Goal: Transaction & Acquisition: Subscribe to service/newsletter

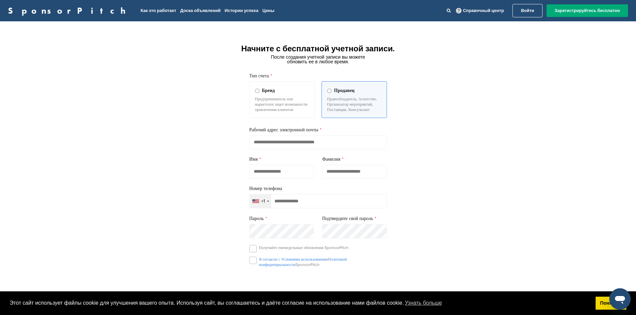
click at [313, 149] on input "email" at bounding box center [318, 142] width 138 height 14
click at [266, 208] on div "+1" at bounding box center [260, 202] width 21 height 14
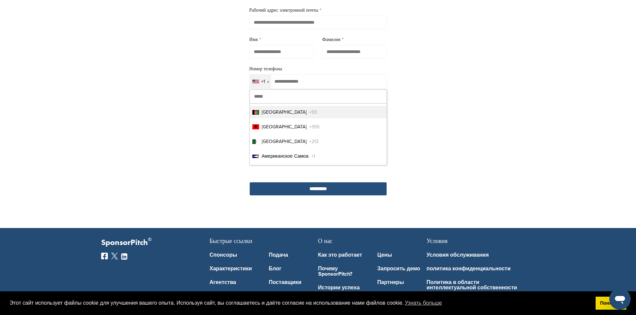
scroll to position [133, 0]
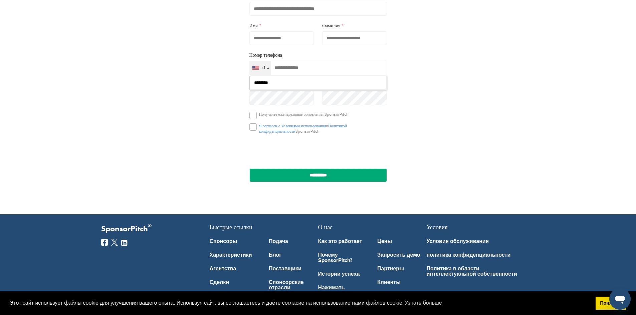
type input "*********"
click at [271, 75] on div "+93" at bounding box center [262, 68] width 25 height 14
click at [277, 90] on input "*********" at bounding box center [318, 83] width 137 height 14
click at [278, 90] on input "*********" at bounding box center [318, 83] width 137 height 14
click at [272, 69] on div "Выбранная страна" at bounding box center [272, 67] width 2 height 1
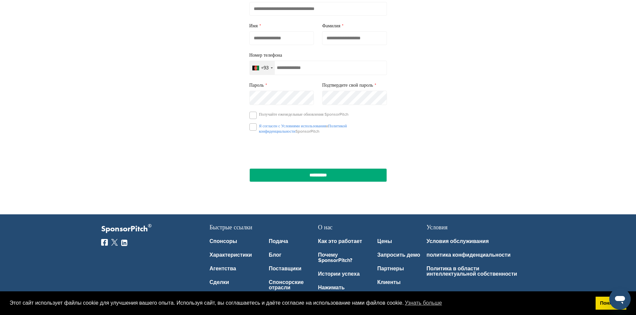
click at [269, 75] on div "+93" at bounding box center [262, 68] width 25 height 14
click at [261, 70] on div "+93" at bounding box center [265, 68] width 8 height 5
click at [259, 75] on div "+93" at bounding box center [262, 68] width 25 height 14
drag, startPoint x: 278, startPoint y: 95, endPoint x: 230, endPoint y: 97, distance: 48.8
click at [230, 97] on div "Начните с бесплатной учетной записи. После создания учетной записи вы можете об…" at bounding box center [318, 51] width 636 height 311
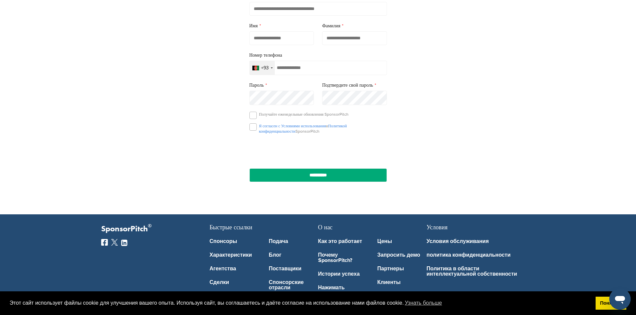
click at [273, 75] on div "+93" at bounding box center [262, 68] width 25 height 14
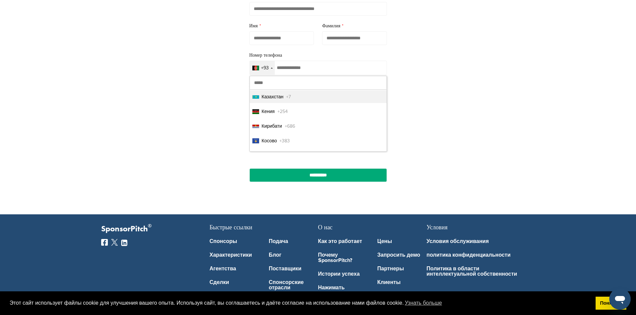
scroll to position [1602, 0]
click at [281, 130] on span "Казахстан" at bounding box center [273, 126] width 22 height 7
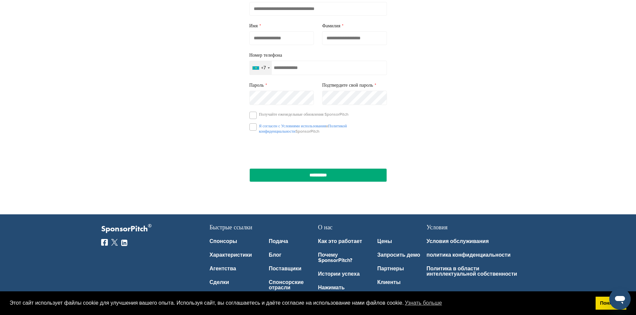
click at [278, 75] on input "tel" at bounding box center [318, 68] width 138 height 14
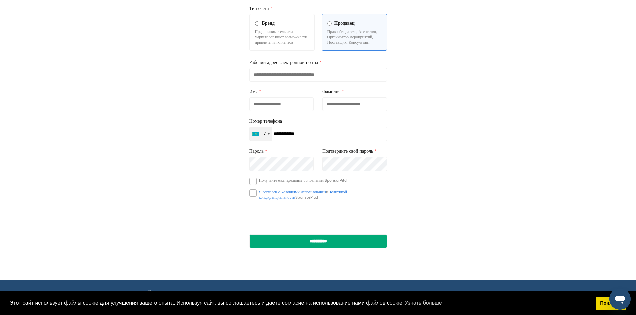
scroll to position [67, 0]
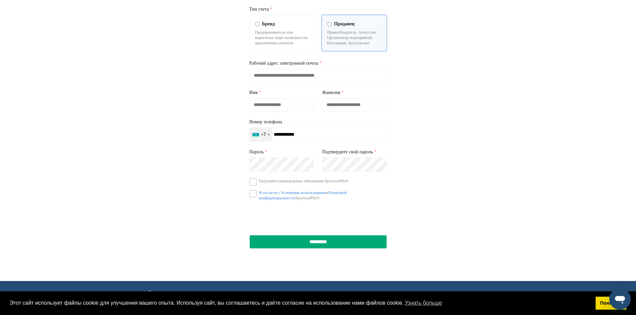
type input "**********"
click at [277, 112] on input "text" at bounding box center [281, 105] width 65 height 14
type input "******"
click at [341, 112] on input "text" at bounding box center [354, 105] width 65 height 14
type input "*******"
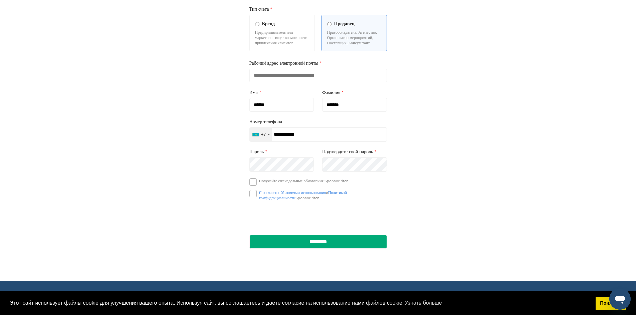
click at [321, 82] on input "email" at bounding box center [318, 76] width 138 height 14
type input "**********"
click at [215, 155] on div "**********" at bounding box center [318, 118] width 636 height 311
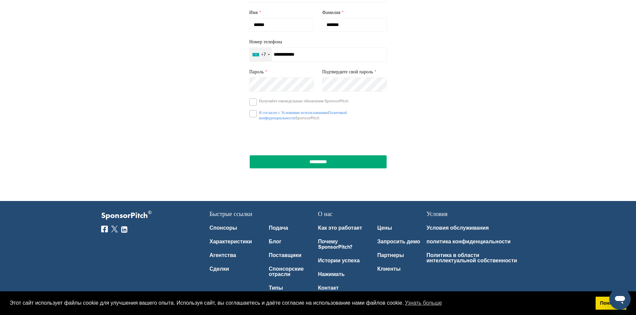
scroll to position [167, 0]
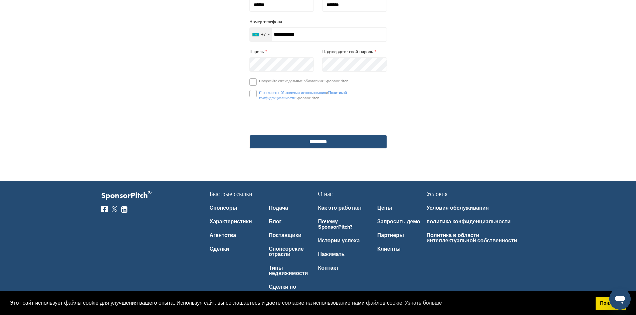
click at [311, 149] on input "**********" at bounding box center [318, 142] width 138 height 14
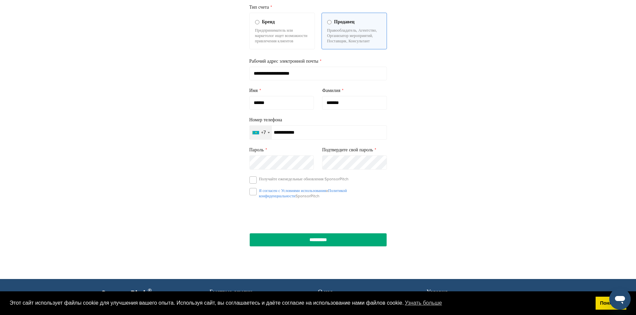
scroll to position [150, 0]
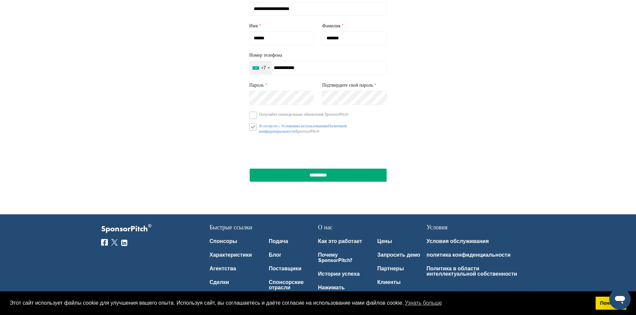
click at [255, 131] on label at bounding box center [252, 126] width 7 height 7
click at [309, 182] on input "**********" at bounding box center [318, 176] width 138 height 14
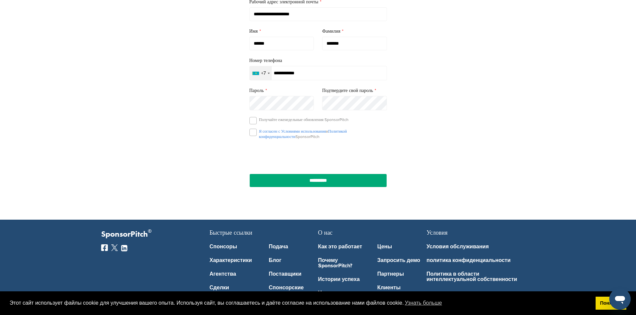
scroll to position [83, 0]
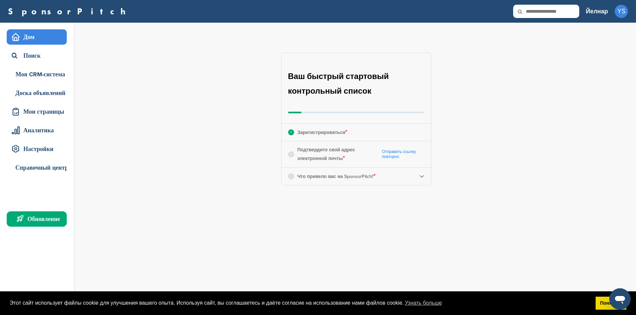
click at [503, 71] on div "**********" at bounding box center [360, 119] width 552 height 193
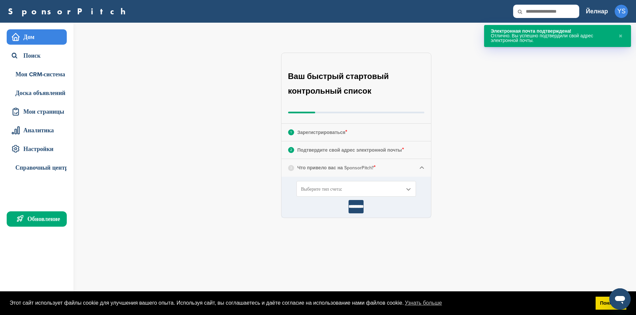
click at [507, 87] on div "**********" at bounding box center [360, 136] width 552 height 226
click at [344, 192] on span "Выберите тип счета:" at bounding box center [351, 190] width 101 height 6
click at [330, 215] on font "Ищу спонсоров" at bounding box center [317, 216] width 31 height 6
click at [357, 208] on input "*********" at bounding box center [355, 206] width 15 height 13
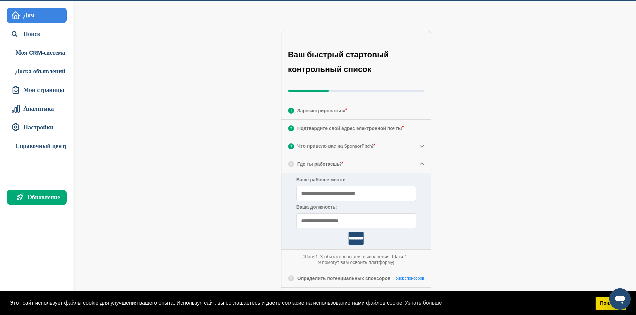
scroll to position [33, 0]
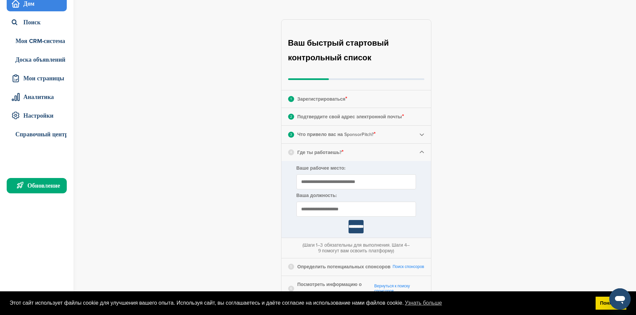
click at [335, 184] on input "Ваше рабочее место:" at bounding box center [355, 182] width 119 height 15
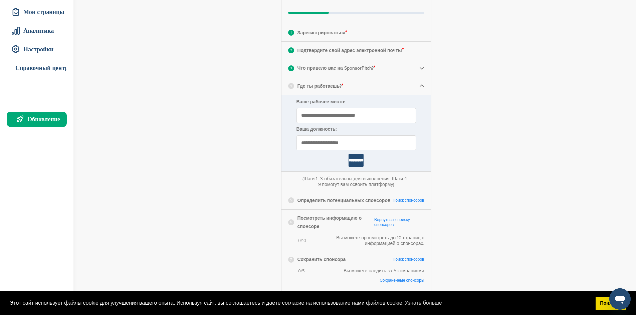
scroll to position [100, 0]
click at [331, 115] on input "Ваше рабочее место:" at bounding box center [355, 115] width 119 height 15
click at [335, 115] on input "Ваше рабочее место:" at bounding box center [355, 115] width 119 height 15
type input "**********"
click at [335, 142] on input "text" at bounding box center [355, 142] width 119 height 15
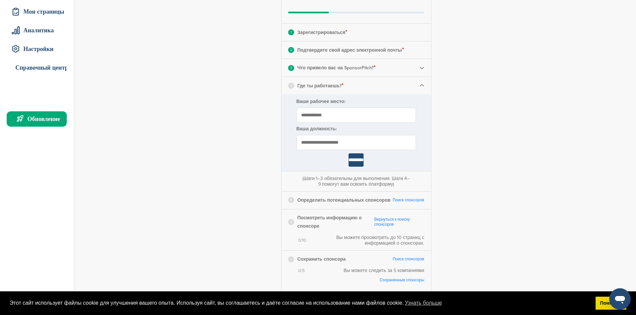
click at [328, 142] on input "text" at bounding box center [355, 142] width 119 height 15
type input "*"
drag, startPoint x: 303, startPoint y: 142, endPoint x: 296, endPoint y: 146, distance: 7.2
click at [296, 146] on input "**********" at bounding box center [355, 142] width 119 height 15
type input "**********"
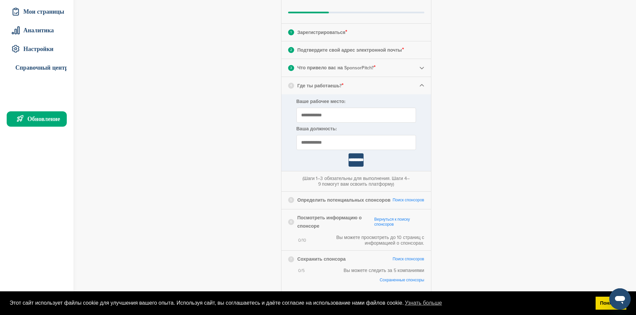
click at [360, 160] on input "*********" at bounding box center [355, 160] width 15 height 13
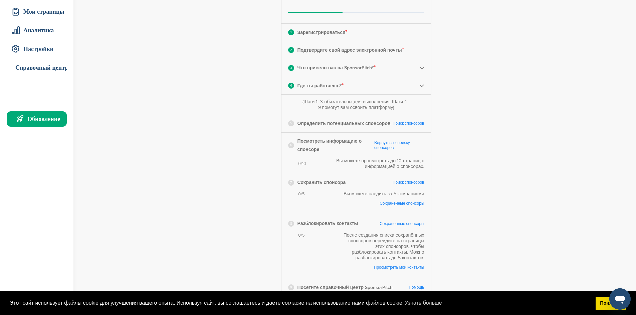
scroll to position [133, 0]
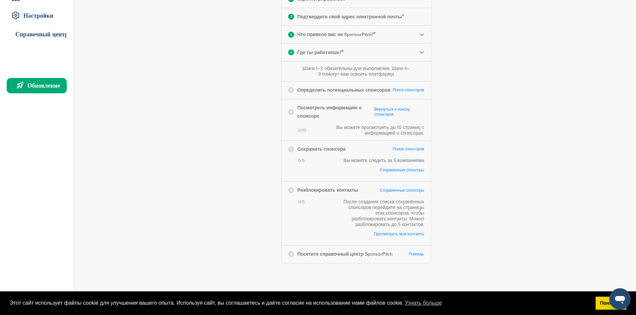
click at [414, 89] on font "Поиск спонсоров" at bounding box center [408, 90] width 32 height 5
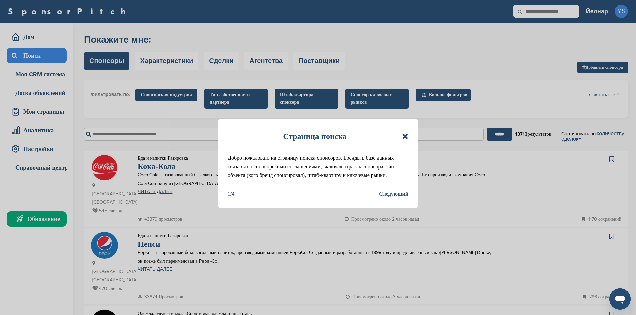
click at [403, 193] on font "Следующий" at bounding box center [393, 194] width 29 height 6
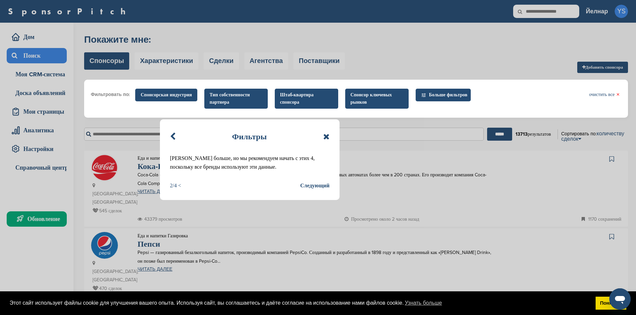
click at [315, 185] on font "Следующий" at bounding box center [314, 186] width 29 height 6
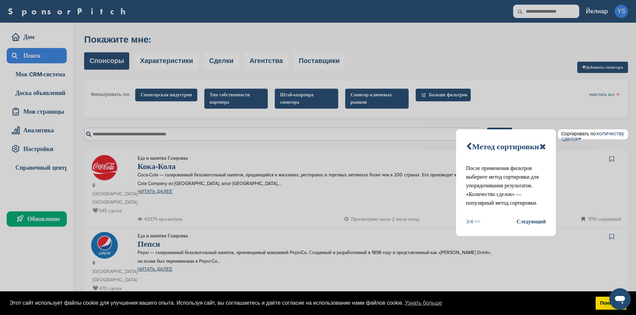
click at [532, 225] on font "Следующий" at bounding box center [530, 222] width 29 height 9
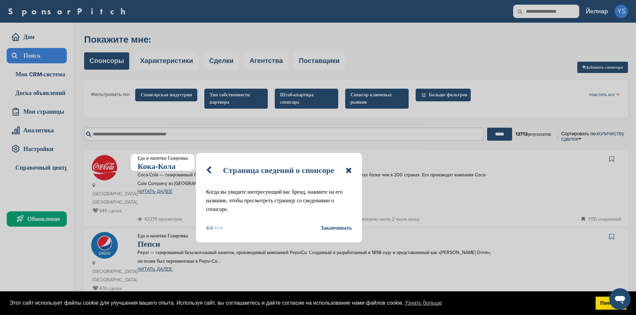
click at [331, 230] on font "Заканчивать" at bounding box center [336, 228] width 31 height 6
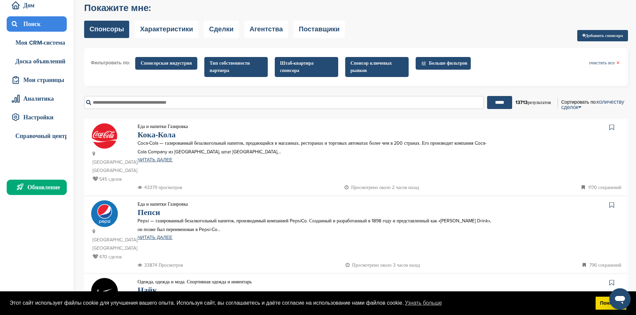
scroll to position [33, 0]
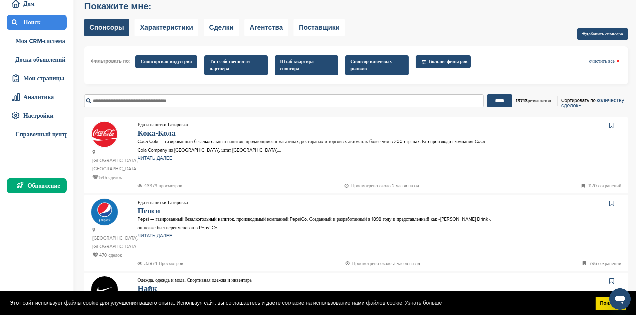
click at [162, 153] on p "Coca-Cola — газированный безалкогольный напиток, продающийся в магазинах, ресто…" at bounding box center [315, 146] width 354 height 17
click at [167, 160] on font "ЧИТАТЬ ДАЛЕЕ" at bounding box center [155, 159] width 35 height 6
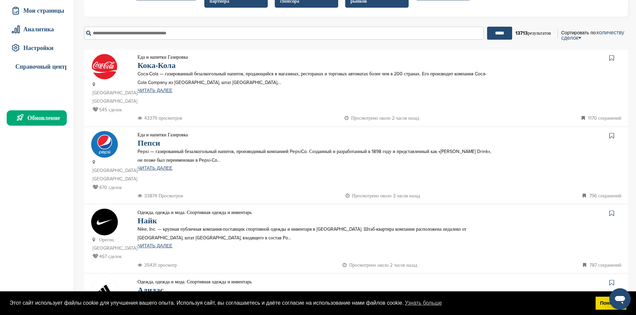
scroll to position [100, 0]
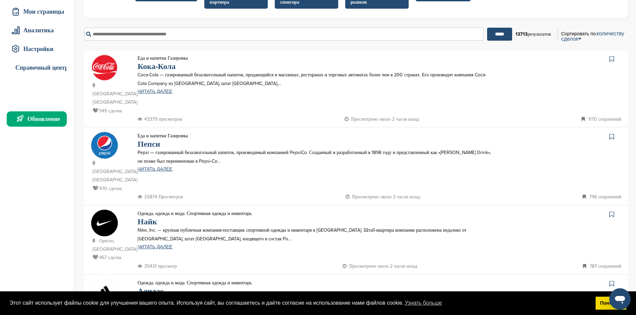
click at [113, 142] on img at bounding box center [104, 145] width 27 height 27
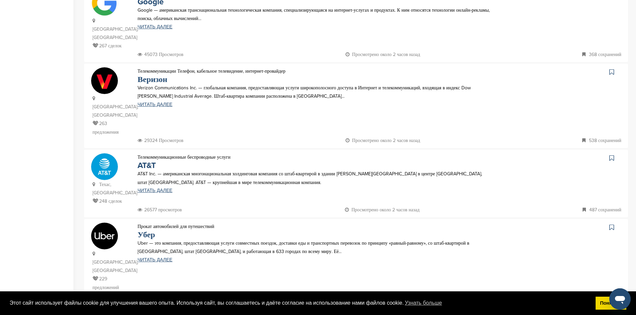
scroll to position [634, 0]
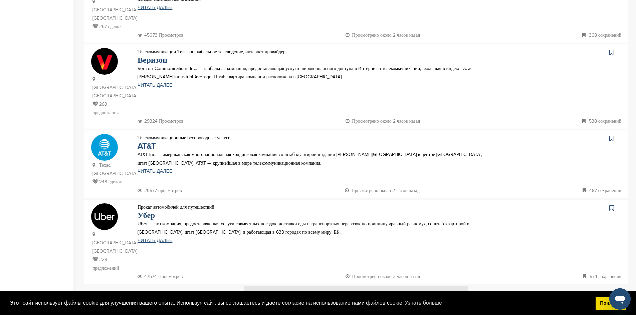
click at [107, 204] on img at bounding box center [104, 217] width 27 height 27
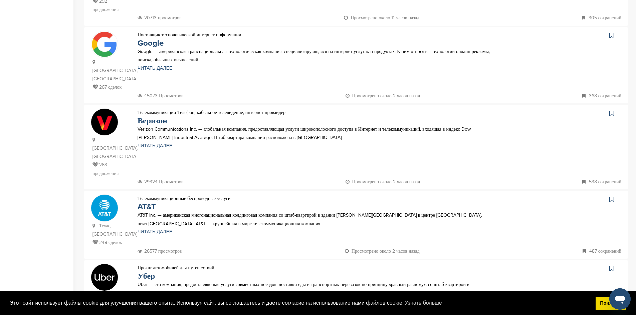
scroll to position [400, 0]
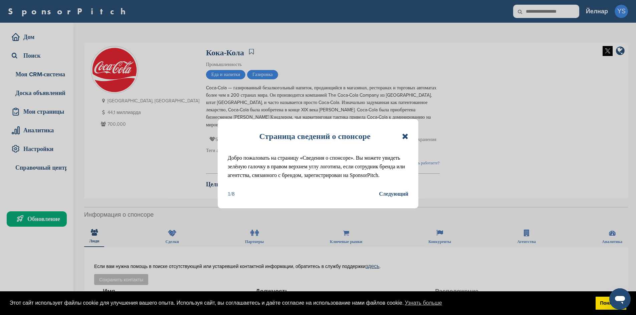
click at [404, 194] on font "Следующий" at bounding box center [393, 194] width 29 height 6
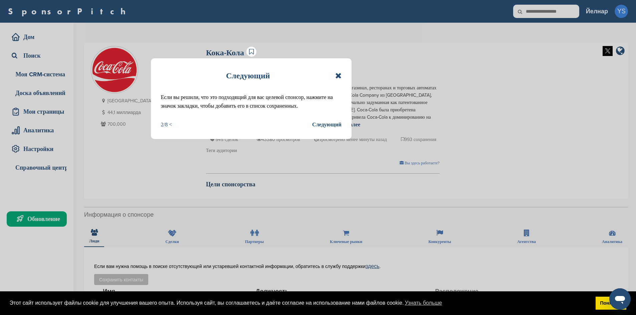
click at [332, 125] on font "Следующий" at bounding box center [326, 125] width 29 height 6
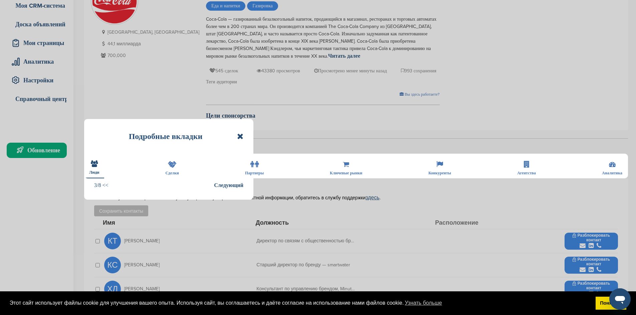
scroll to position [133, 0]
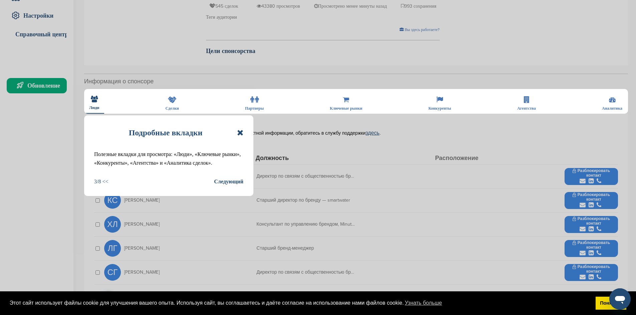
click at [235, 184] on font "Следующий" at bounding box center [228, 182] width 29 height 6
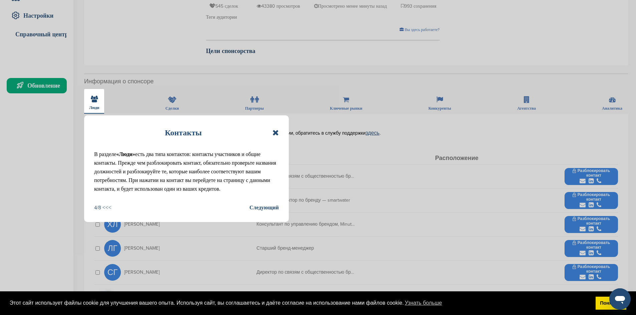
click at [268, 209] on font "Следующий" at bounding box center [263, 208] width 29 height 6
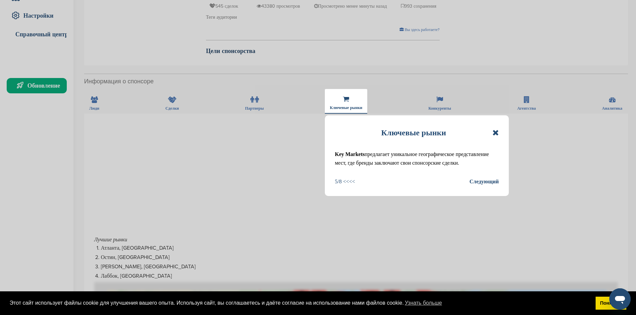
click at [485, 182] on font "Следующий" at bounding box center [483, 182] width 29 height 6
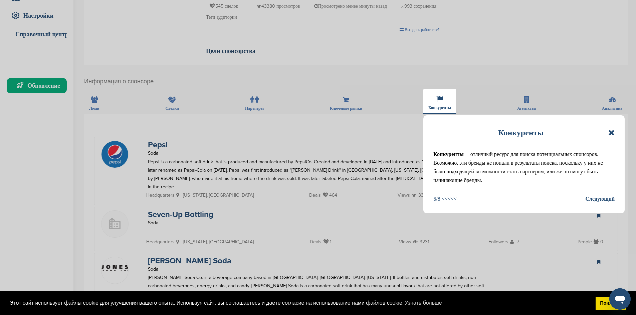
click at [598, 203] on font "Следующий" at bounding box center [599, 199] width 29 height 9
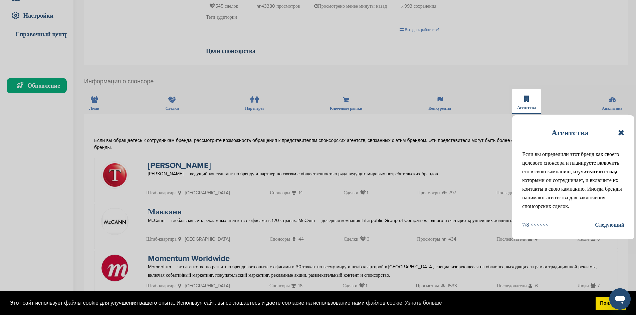
click at [608, 226] on font "Следующий" at bounding box center [609, 225] width 29 height 6
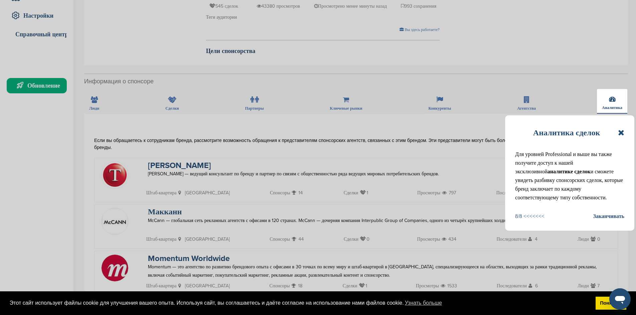
click at [612, 216] on font "Заканчивать" at bounding box center [608, 217] width 31 height 6
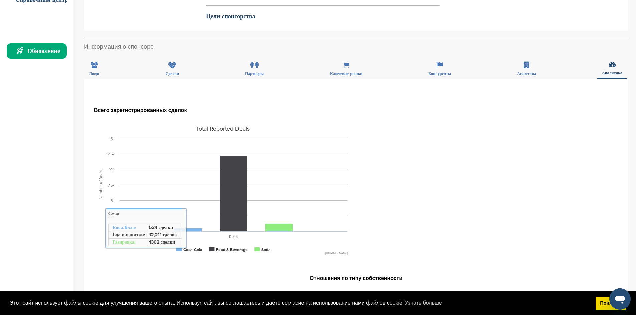
scroll to position [167, 0]
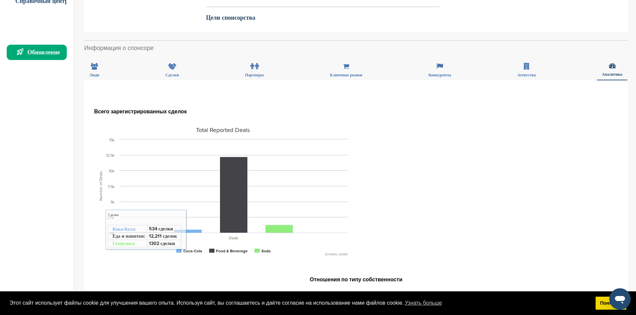
click at [284, 114] on h3 "Всего зарегистрированных сделок" at bounding box center [222, 112] width 257 height 8
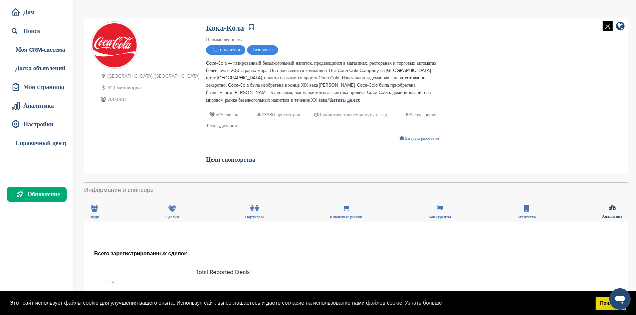
scroll to position [0, 0]
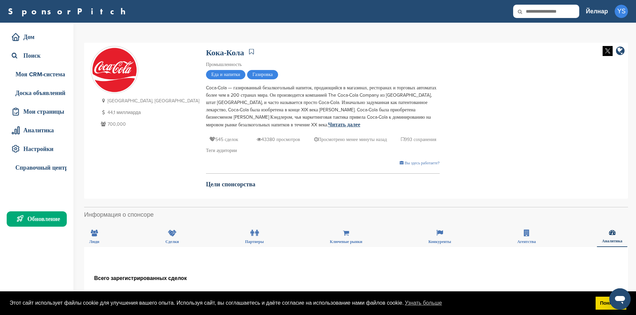
click at [328, 124] on font "Читать далее" at bounding box center [344, 124] width 32 height 7
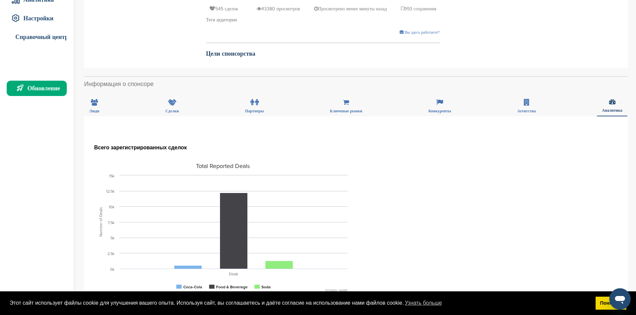
scroll to position [133, 0]
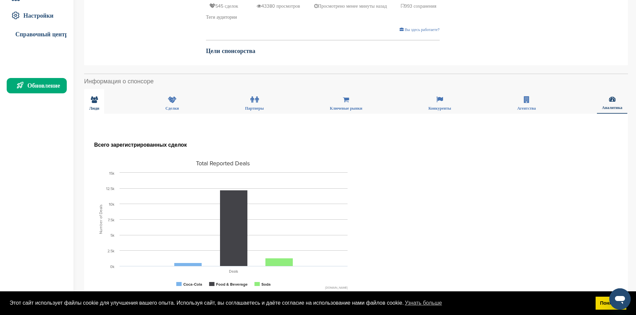
click at [97, 102] on icon at bounding box center [94, 99] width 7 height 7
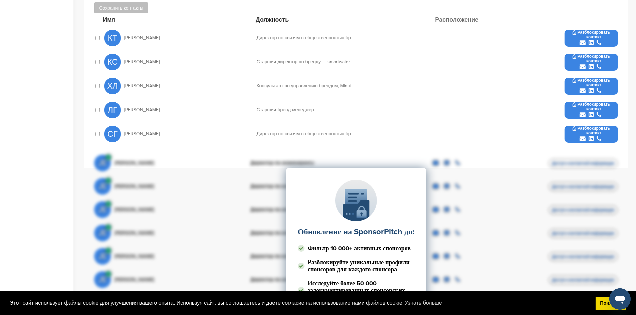
scroll to position [367, 0]
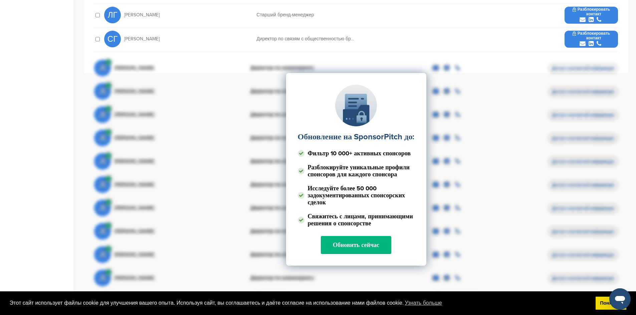
click at [369, 249] on font "Обновить сейчас" at bounding box center [356, 245] width 46 height 7
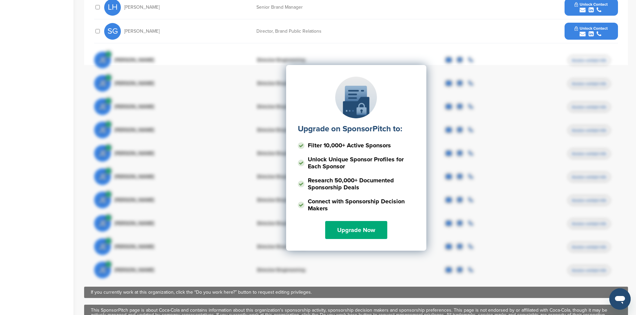
scroll to position [367, 0]
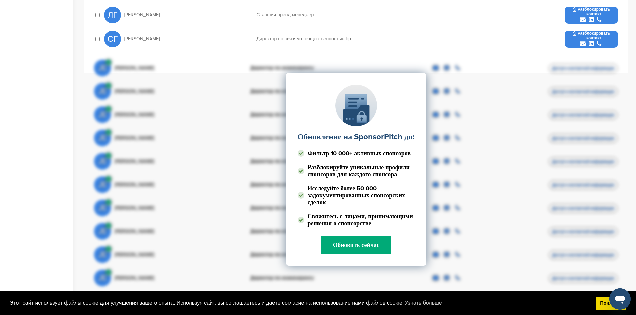
click at [468, 49] on div "СГ [PERSON_NAME] Директор по связям с общественностью бренда Разблокировать кон…" at bounding box center [361, 39] width 514 height 24
click at [436, 46] on div "СГ [PERSON_NAME] Директор по связям с общественностью бренда Разблокировать кон…" at bounding box center [361, 39] width 514 height 24
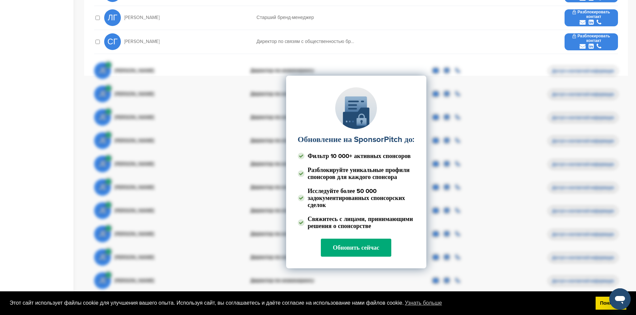
scroll to position [234, 0]
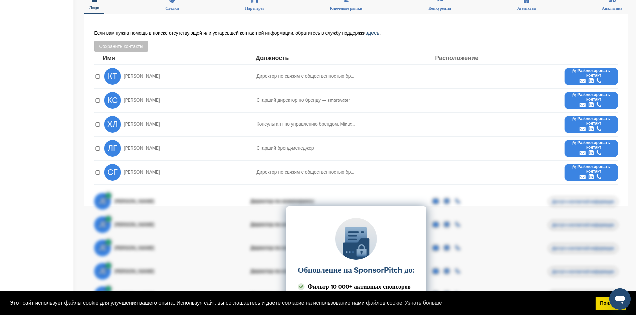
click at [598, 74] on font "Разблокировать контакт" at bounding box center [593, 72] width 32 height 9
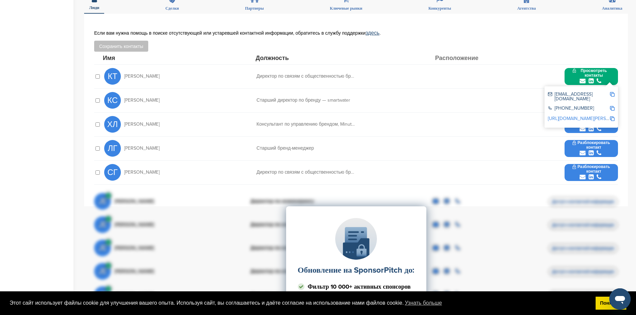
click at [613, 94] on img at bounding box center [612, 94] width 5 height 5
click at [598, 28] on div "**********" at bounding box center [356, 110] width 544 height 193
click at [623, 130] on div "**********" at bounding box center [356, 110] width 544 height 193
click at [614, 57] on div at bounding box center [590, 58] width 53 height 6
click at [540, 80] on div "КТ Криста Тиетджен Директор по связям с общественностью бренда Просмотреть конт…" at bounding box center [361, 77] width 514 height 24
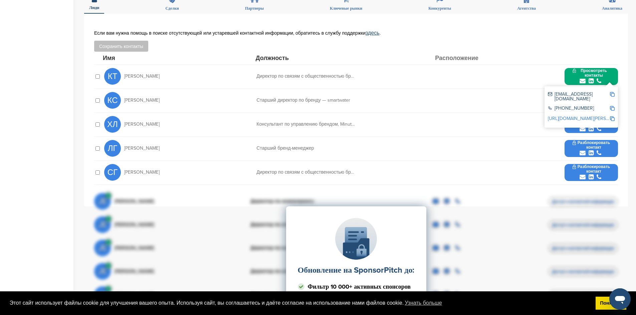
click at [627, 98] on div "**********" at bounding box center [356, 110] width 544 height 193
click at [619, 123] on div "**********" at bounding box center [356, 110] width 544 height 193
click at [579, 70] on span "Просмотреть контакты" at bounding box center [590, 70] width 37 height 5
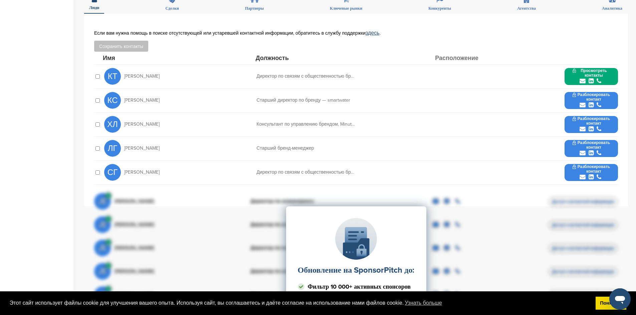
click at [594, 100] on font "Разблокировать контакт" at bounding box center [593, 96] width 32 height 9
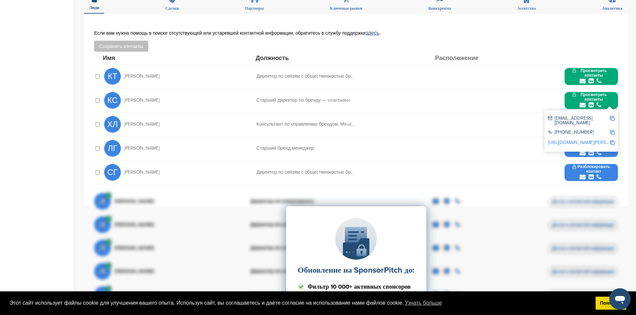
click at [611, 118] on img at bounding box center [612, 118] width 5 height 5
click at [584, 101] on font "Просмотреть контакты" at bounding box center [593, 96] width 26 height 9
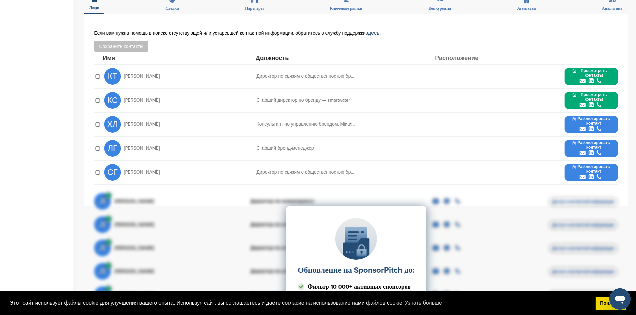
click at [593, 122] on font "Разблокировать контакт" at bounding box center [593, 120] width 32 height 9
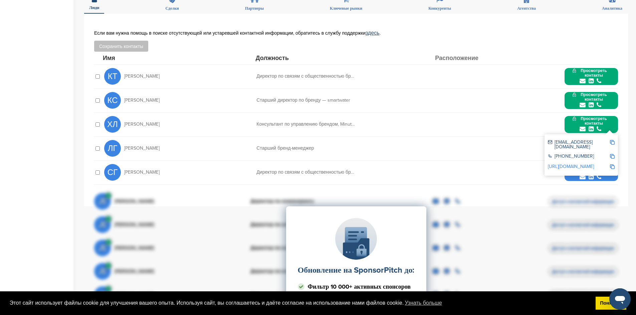
click at [614, 142] on img at bounding box center [612, 142] width 5 height 5
click at [593, 120] on font "Просмотреть контакты" at bounding box center [593, 120] width 26 height 9
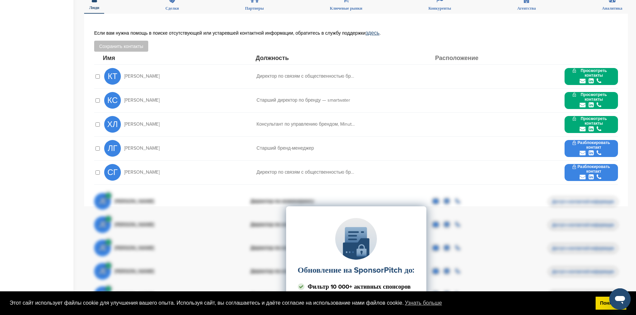
click at [593, 145] on font "Разблокировать контакт" at bounding box center [593, 145] width 32 height 9
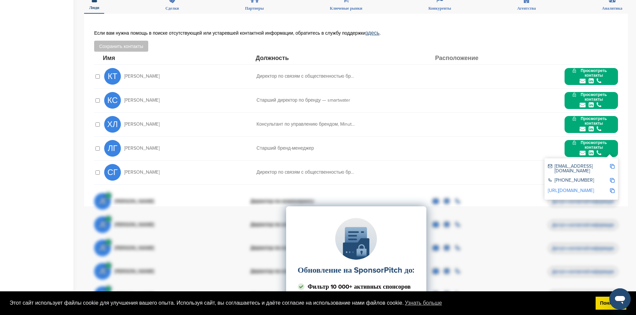
click at [614, 166] on img at bounding box center [612, 166] width 5 height 5
click at [613, 167] on img at bounding box center [612, 166] width 5 height 5
click at [589, 145] on font "Просмотреть контакты" at bounding box center [593, 145] width 26 height 9
click at [590, 165] on font "Разблокировать контакт" at bounding box center [593, 169] width 32 height 9
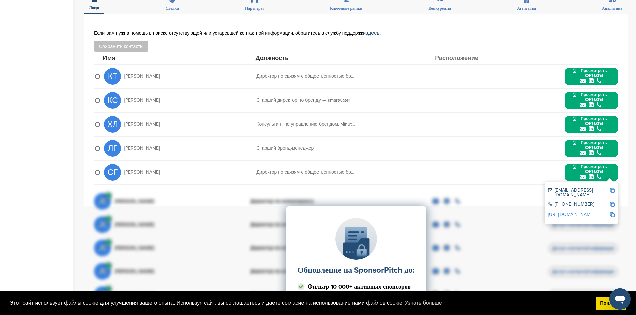
click at [611, 190] on div "Обновление на SponsorPitch до: Фильтр 10 000+ активных спонсоров Разблокируйте …" at bounding box center [356, 273] width 524 height 167
click at [612, 192] on div "Обновление на SponsorPitch до: Фильтр 10 000+ активных спонсоров Разблокируйте …" at bounding box center [356, 273] width 524 height 167
click at [614, 189] on img at bounding box center [612, 190] width 5 height 5
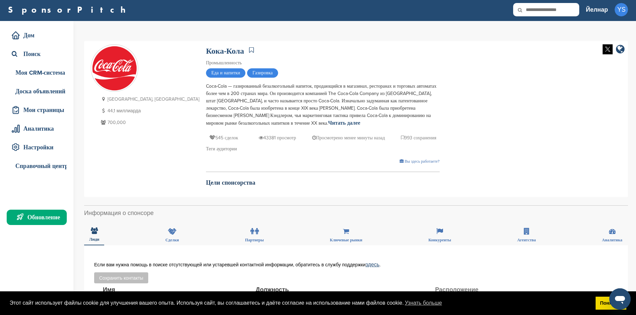
scroll to position [0, 0]
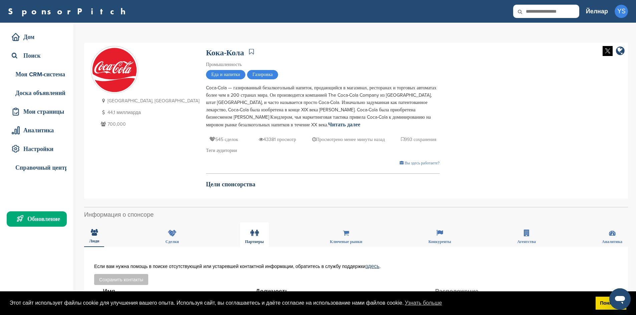
click at [252, 232] on icon at bounding box center [252, 233] width 4 height 7
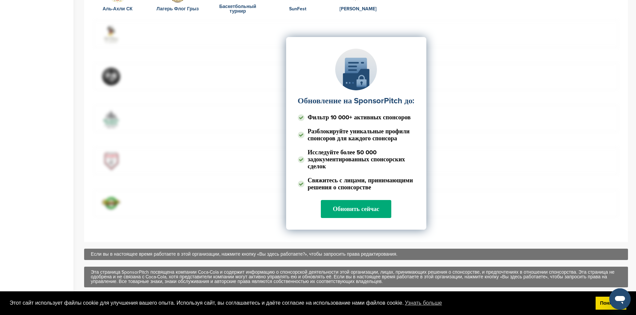
scroll to position [167, 0]
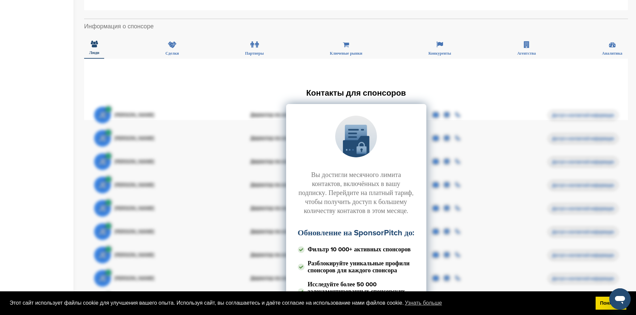
scroll to position [234, 0]
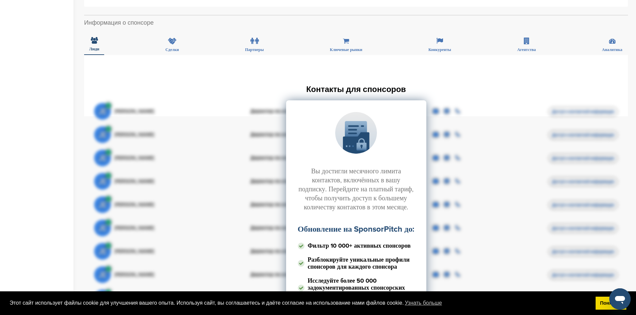
click at [397, 62] on div "Вы достигли месячного лимита контактов, включённых в вашу подписку. Перейдите н…" at bounding box center [356, 85] width 544 height 61
click at [410, 84] on div "Вы достигли месячного лимита контактов, включённых в вашу подписку. Перейдите н…" at bounding box center [356, 167] width 524 height 167
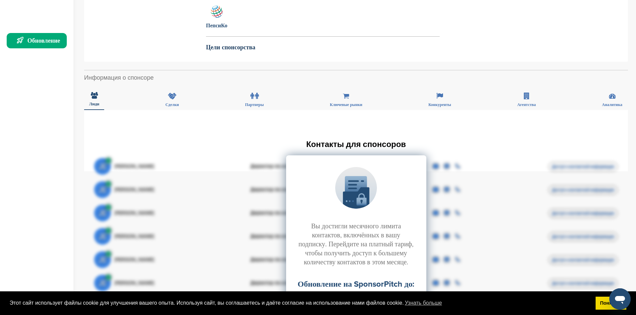
scroll to position [167, 0]
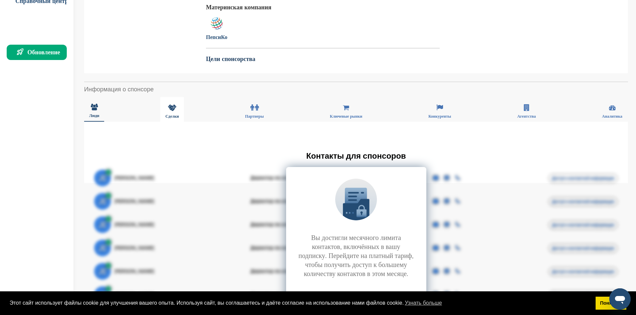
click at [179, 106] on div "Сделки" at bounding box center [172, 109] width 24 height 25
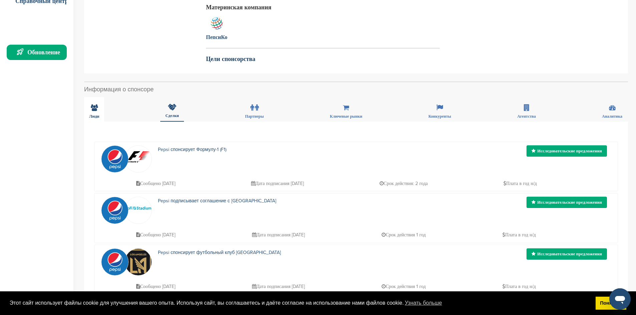
click at [100, 104] on div "Люди" at bounding box center [94, 109] width 20 height 25
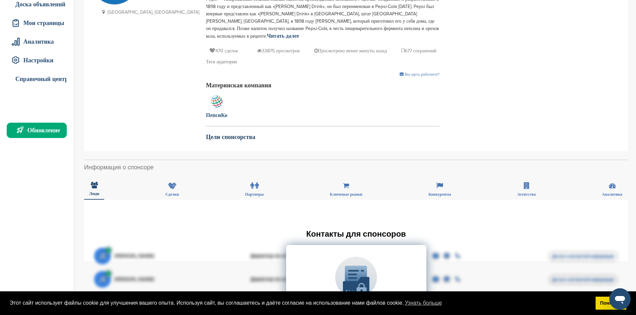
scroll to position [0, 0]
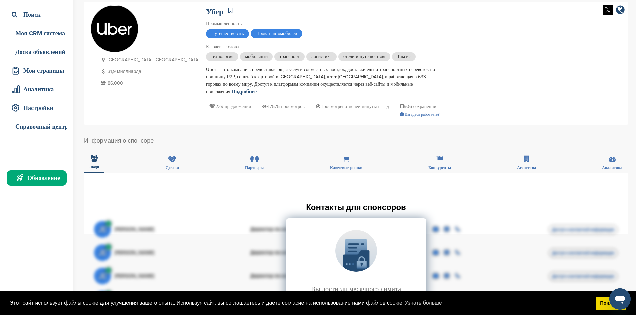
scroll to position [33, 0]
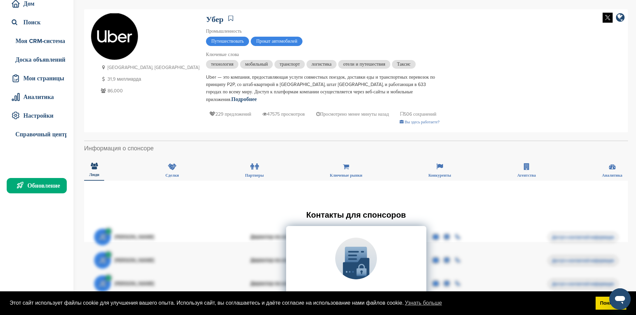
click at [362, 195] on div "Вы достигли месячного лимита контактов, включённых в вашу подписку. Перейдите н…" at bounding box center [356, 211] width 544 height 61
click at [363, 210] on div "Вы достигли месячного лимита контактов, включённых в вашу подписку. Перейдите н…" at bounding box center [356, 293] width 524 height 167
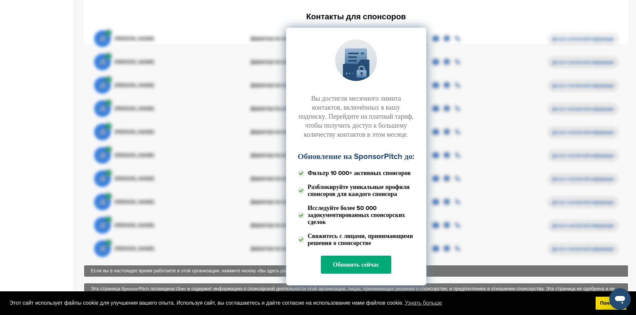
scroll to position [267, 0]
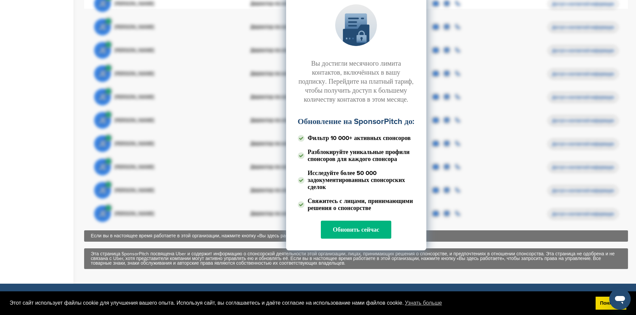
click at [356, 232] on font "Обновить сейчас" at bounding box center [356, 229] width 46 height 7
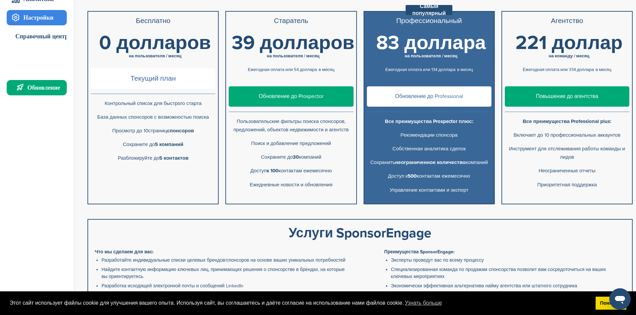
scroll to position [133, 0]
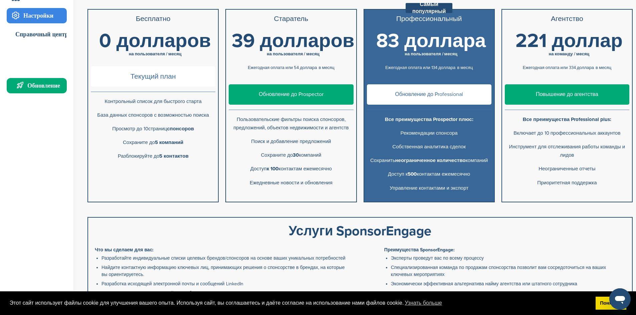
click at [155, 91] on div "Текущий план" at bounding box center [153, 79] width 124 height 26
click at [158, 76] on font "Текущий план" at bounding box center [152, 76] width 45 height 8
click at [181, 71] on span "Текущий план" at bounding box center [153, 76] width 124 height 20
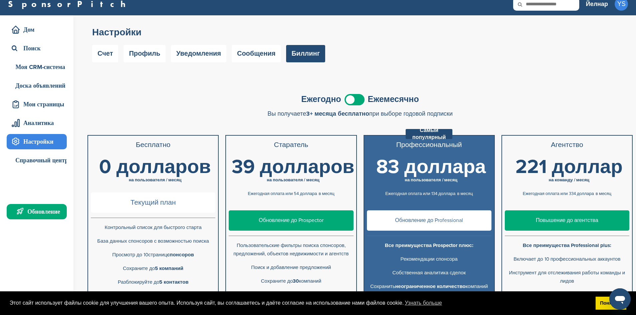
scroll to position [0, 0]
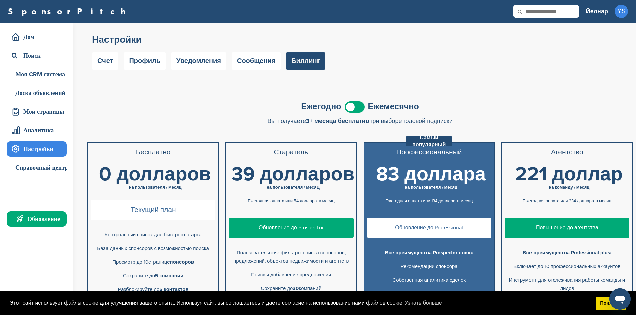
click at [357, 107] on span at bounding box center [354, 106] width 20 height 11
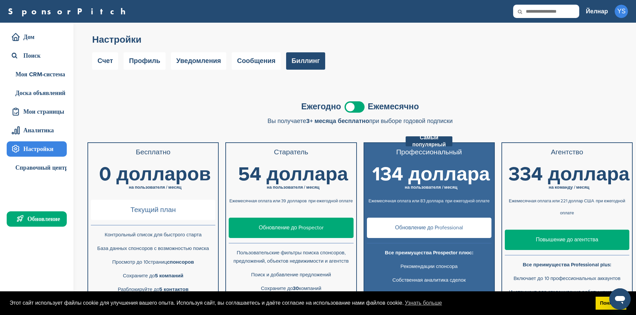
click at [357, 107] on span at bounding box center [354, 106] width 20 height 11
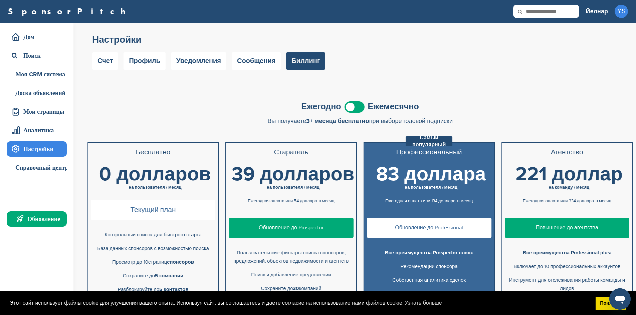
click at [357, 107] on span at bounding box center [354, 106] width 20 height 11
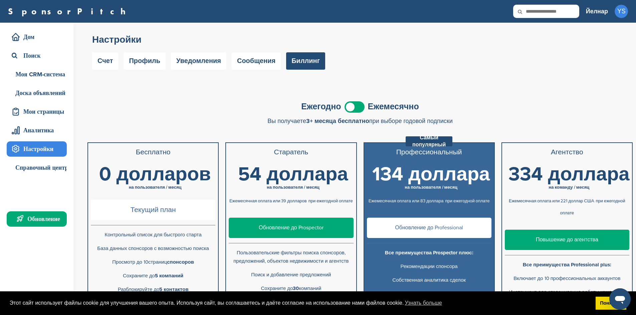
click at [357, 107] on span at bounding box center [354, 106] width 20 height 11
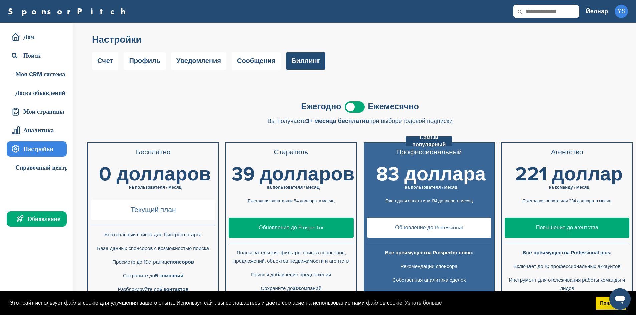
click at [357, 107] on span at bounding box center [354, 106] width 20 height 11
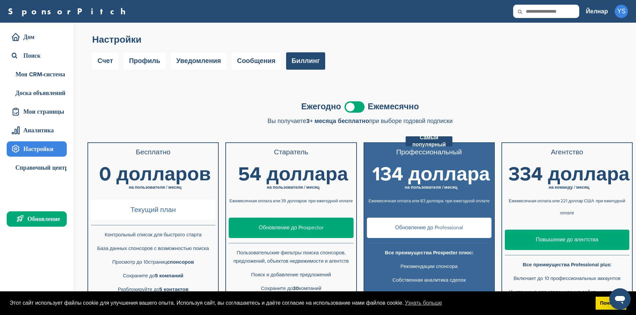
click at [357, 107] on span at bounding box center [354, 106] width 20 height 11
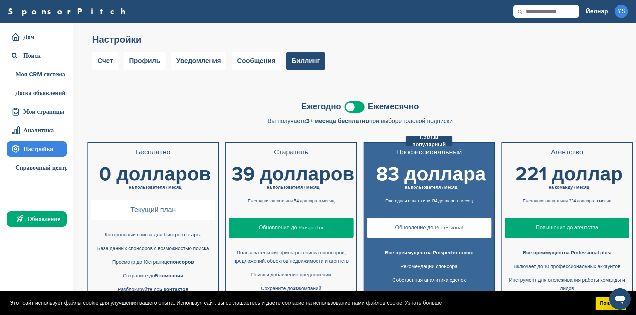
click at [358, 107] on span at bounding box center [354, 106] width 20 height 11
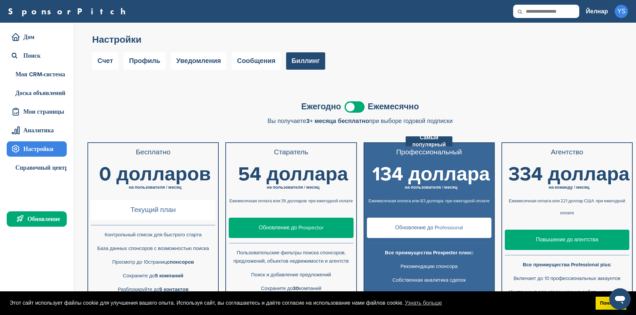
click at [358, 107] on span at bounding box center [354, 106] width 20 height 11
